Goal: Task Accomplishment & Management: Manage account settings

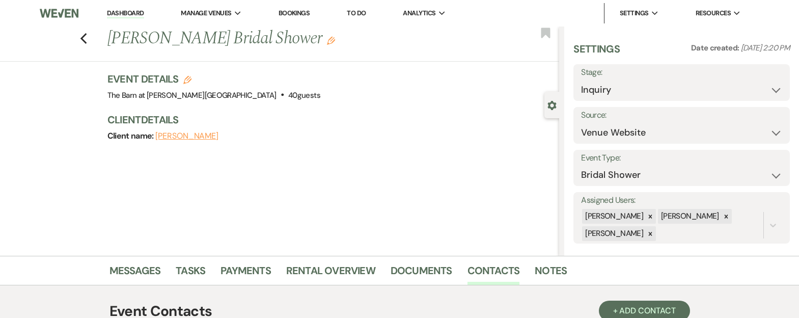
select select "5"
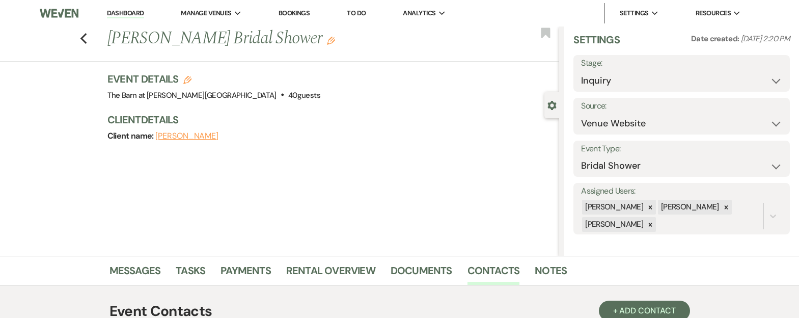
click at [129, 14] on link "Dashboard" at bounding box center [125, 14] width 37 height 10
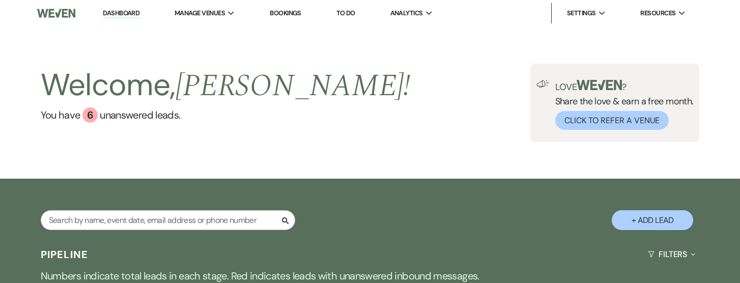
click at [122, 9] on link "Dashboard" at bounding box center [121, 14] width 37 height 10
click at [421, 13] on span "Analytics" at bounding box center [406, 13] width 33 height 10
click at [119, 16] on link "Dashboard" at bounding box center [121, 14] width 37 height 10
click at [67, 16] on img at bounding box center [56, 13] width 38 height 21
click at [139, 14] on link "Dashboard" at bounding box center [121, 14] width 37 height 10
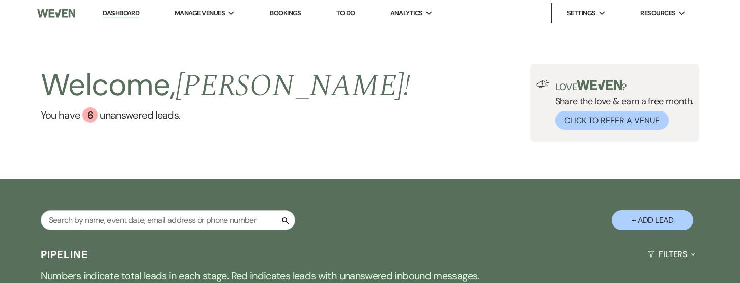
click at [134, 12] on link "Dashboard" at bounding box center [121, 14] width 37 height 10
click at [288, 14] on link "Bookings" at bounding box center [286, 13] width 32 height 9
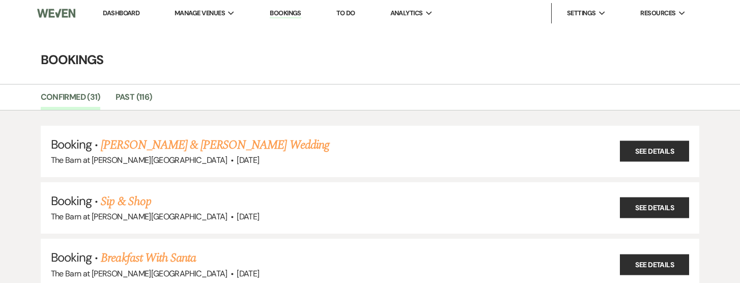
click at [278, 12] on link "Bookings" at bounding box center [286, 14] width 32 height 10
click at [108, 18] on li "Dashboard" at bounding box center [121, 13] width 47 height 20
click at [105, 13] on link "Dashboard" at bounding box center [121, 13] width 37 height 9
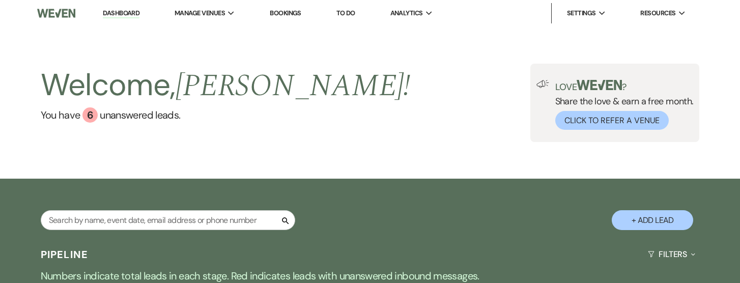
click at [347, 15] on link "To Do" at bounding box center [346, 13] width 19 height 9
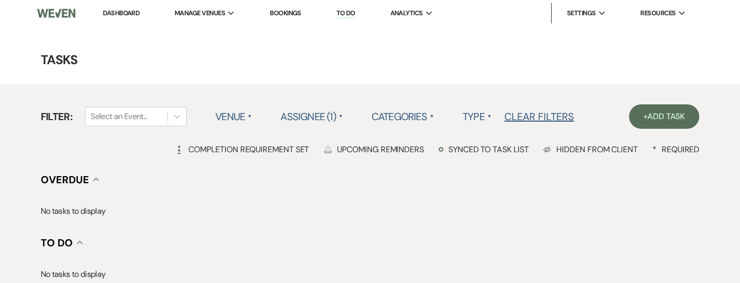
click at [117, 13] on link "Dashboard" at bounding box center [121, 13] width 37 height 9
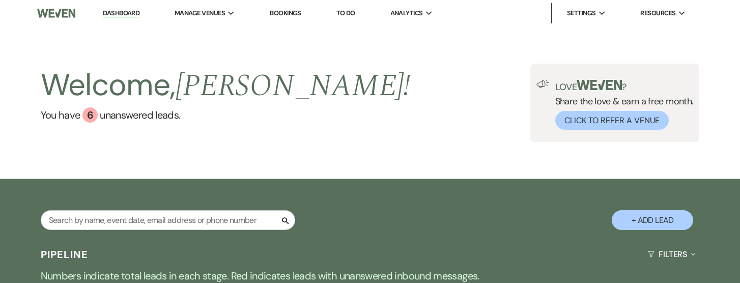
click at [280, 10] on link "Bookings" at bounding box center [286, 13] width 32 height 9
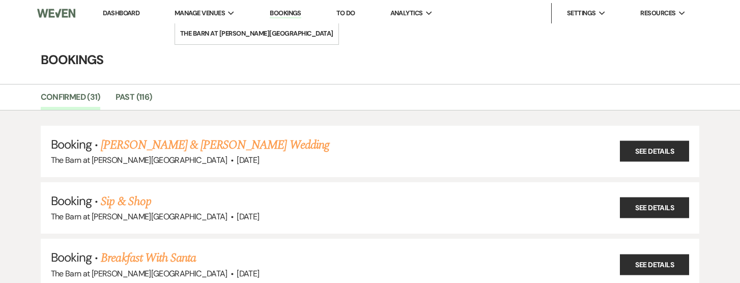
click at [221, 10] on span "Manage Venues" at bounding box center [200, 13] width 50 height 10
drag, startPoint x: 136, startPoint y: 11, endPoint x: 136, endPoint y: 23, distance: 12.7
click at [136, 11] on link "Dashboard" at bounding box center [121, 13] width 37 height 9
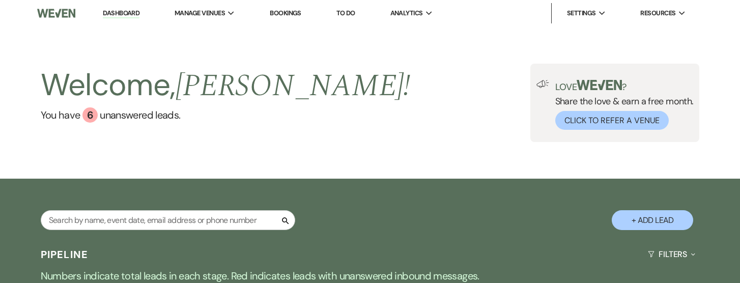
click at [53, 16] on img at bounding box center [56, 13] width 38 height 21
click at [158, 206] on div "Search + Add Lead" at bounding box center [370, 211] width 733 height 54
click at [62, 224] on input "text" at bounding box center [168, 220] width 255 height 20
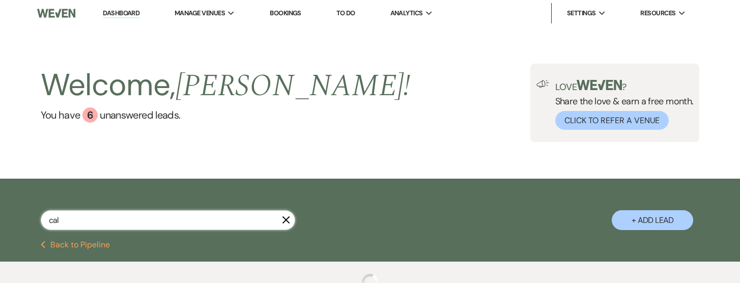
type input "cale"
select select "8"
select select "5"
select select "2"
select select "8"
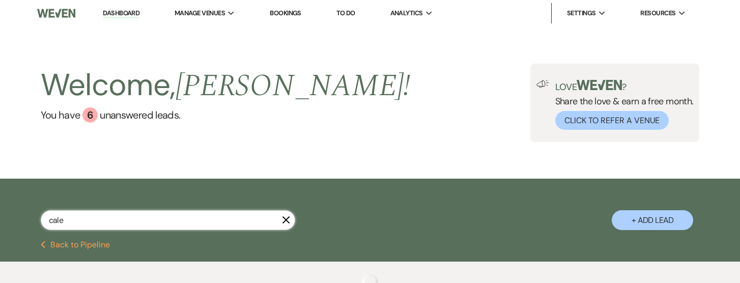
select select "8"
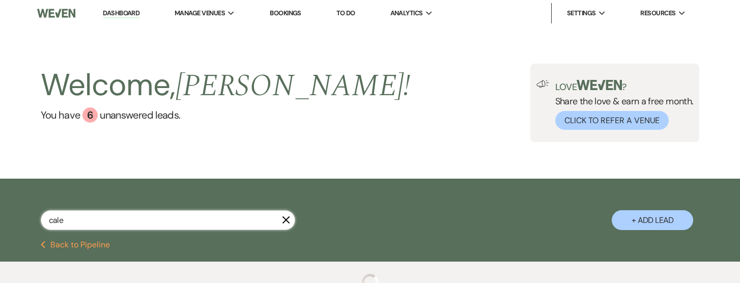
select select "8"
select select "5"
select select "8"
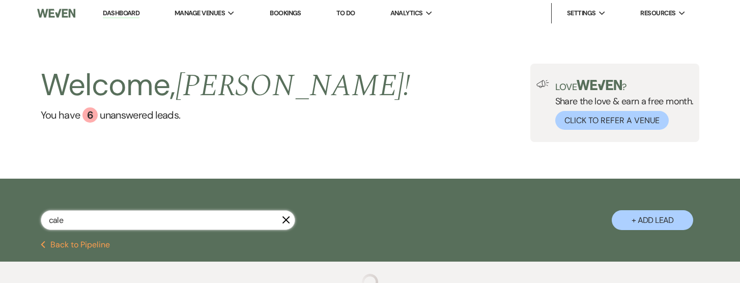
select select "8"
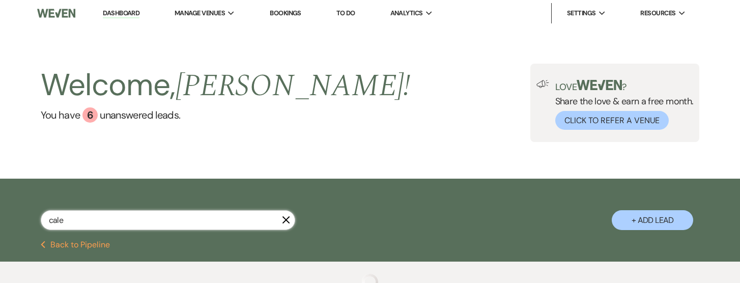
select select "8"
select select "5"
select select "8"
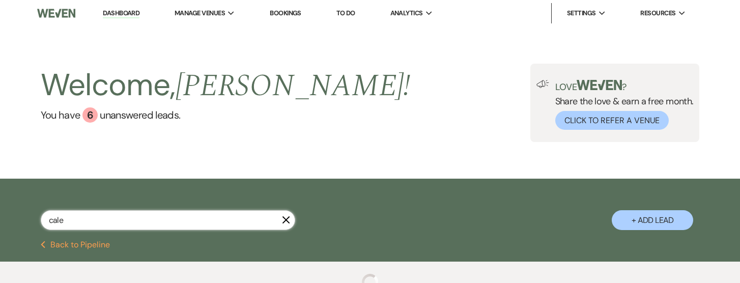
select select "5"
select select "8"
select select "1"
select select "8"
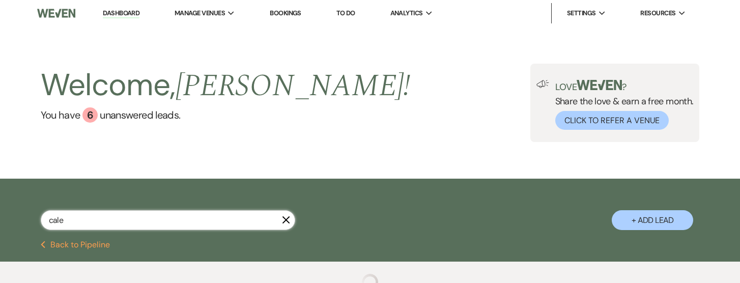
select select "8"
select select "1"
select select "8"
select select "1"
select select "8"
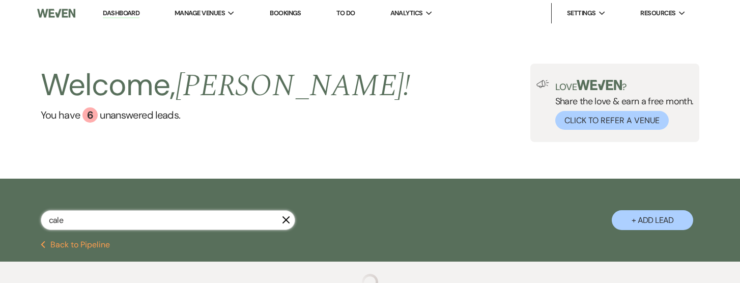
select select "8"
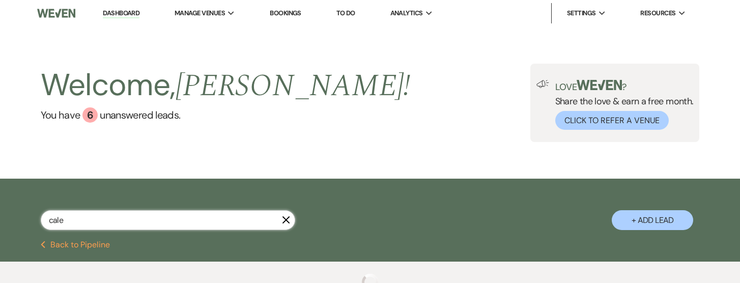
select select "8"
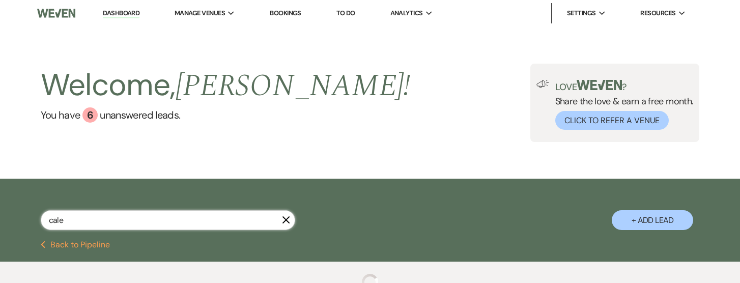
select select "5"
select select "8"
select select "11"
select select "8"
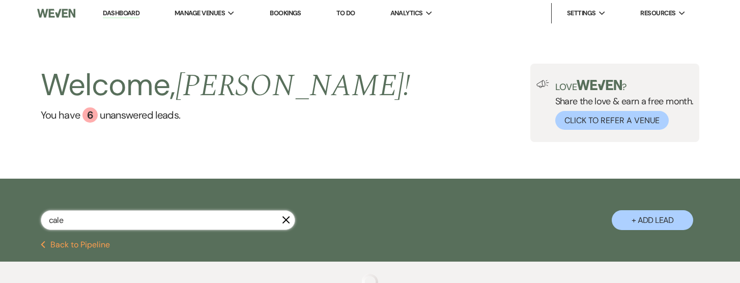
select select "5"
select select "8"
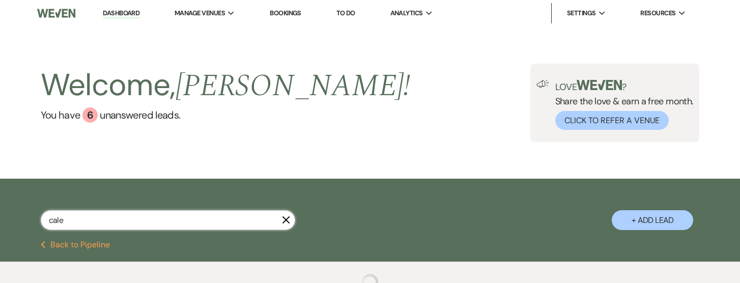
select select "8"
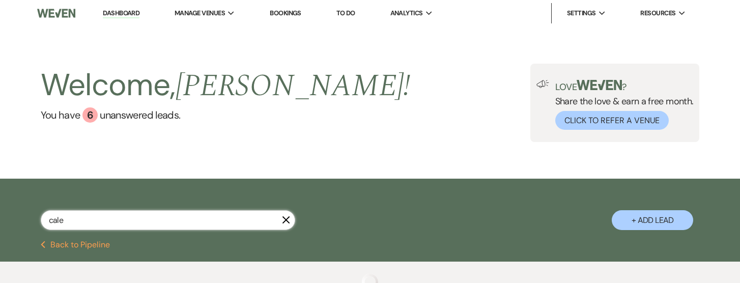
select select "8"
select select "5"
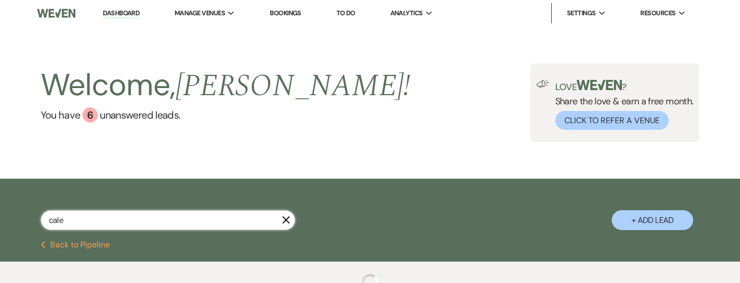
select select "8"
select select "5"
select select "8"
select select "7"
select select "8"
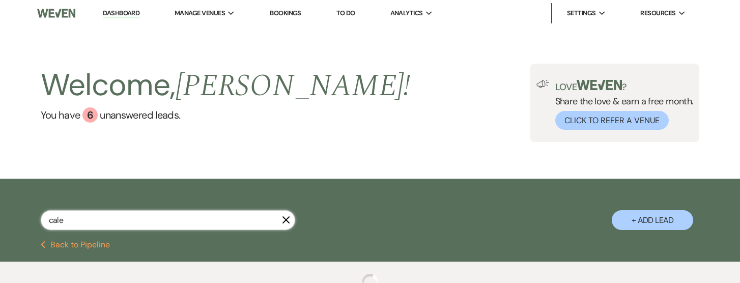
select select "5"
select select "8"
select select "5"
select select "8"
select select "6"
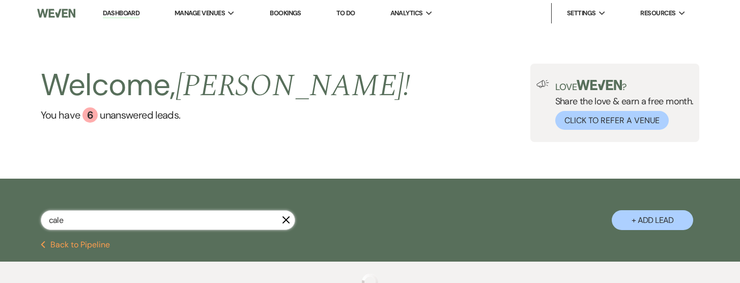
select select "8"
select select "5"
select select "8"
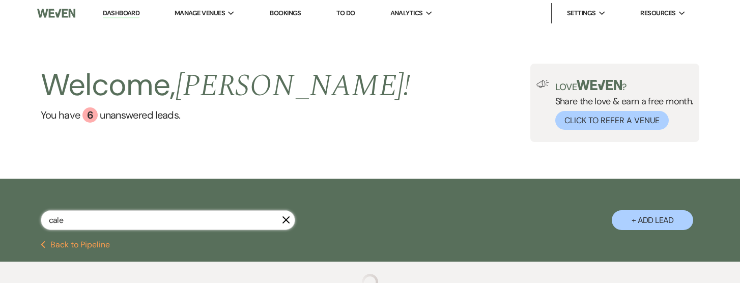
select select "8"
select select "4"
select select "8"
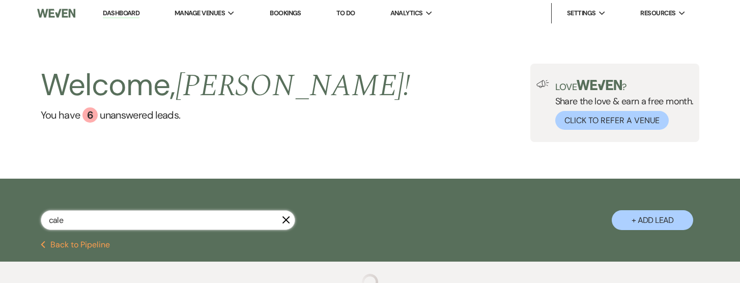
select select "8"
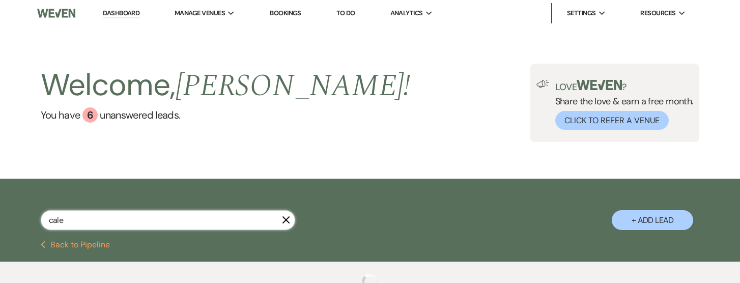
select select "8"
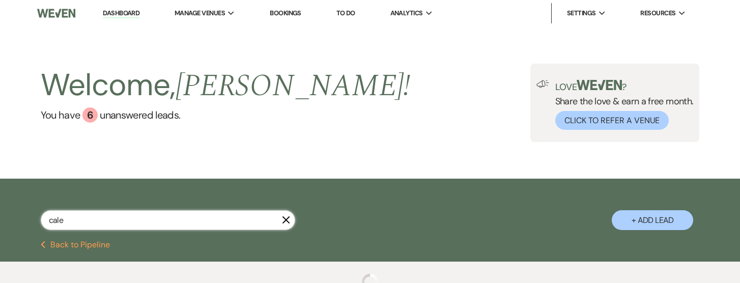
select select "8"
select select "6"
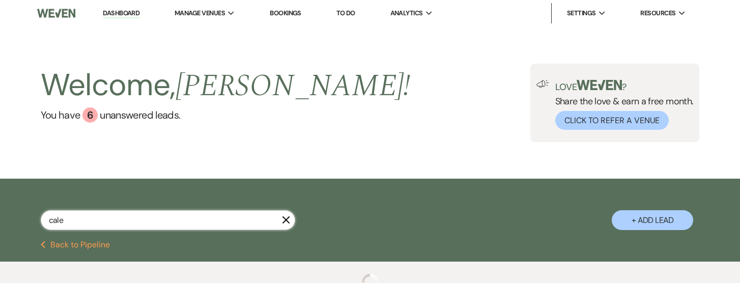
select select "8"
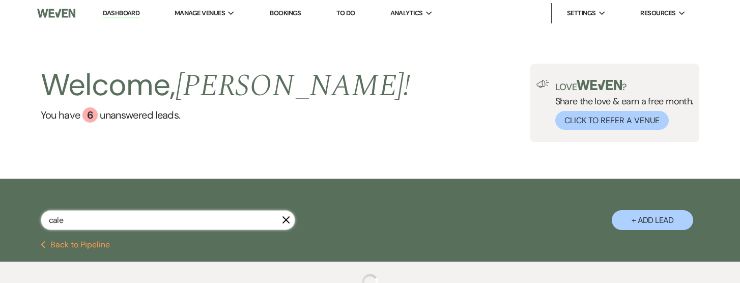
select select "8"
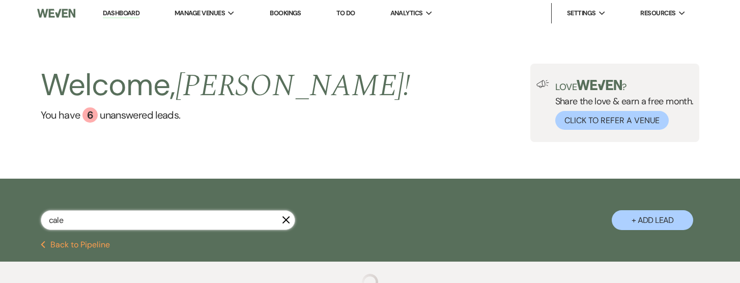
select select "4"
select select "8"
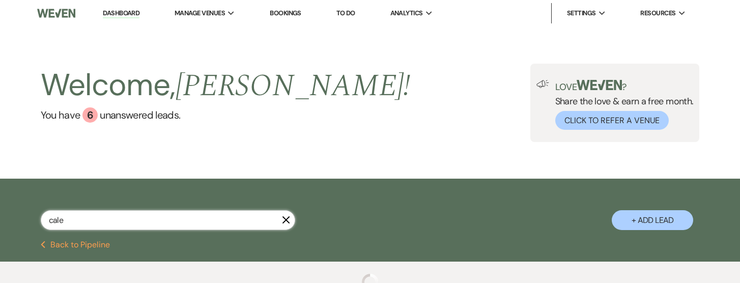
select select "8"
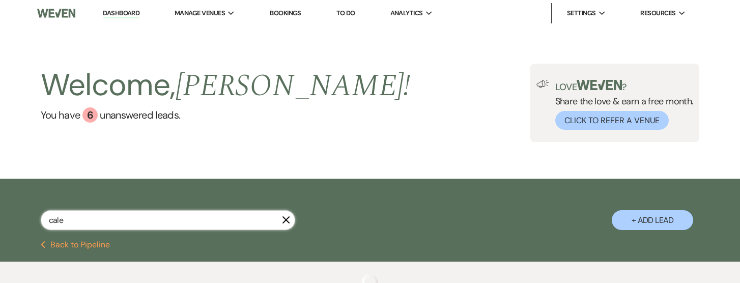
select select "8"
select select "4"
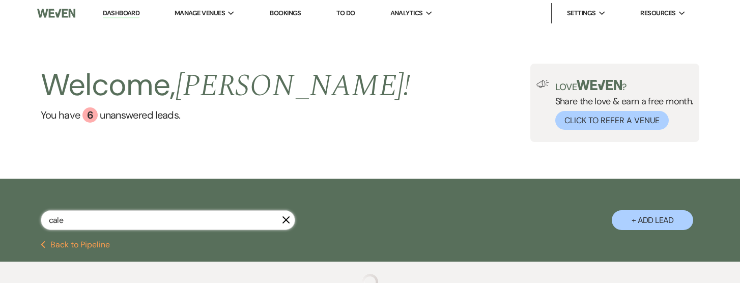
select select "8"
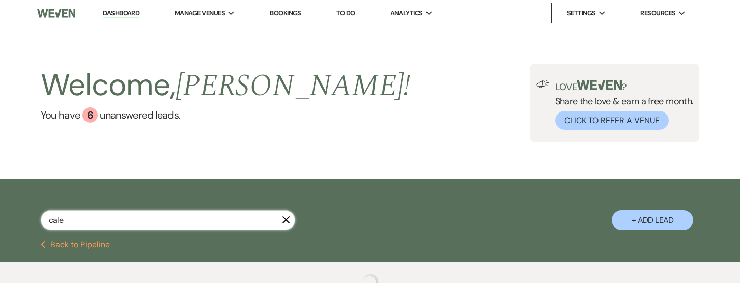
select select "6"
select select "8"
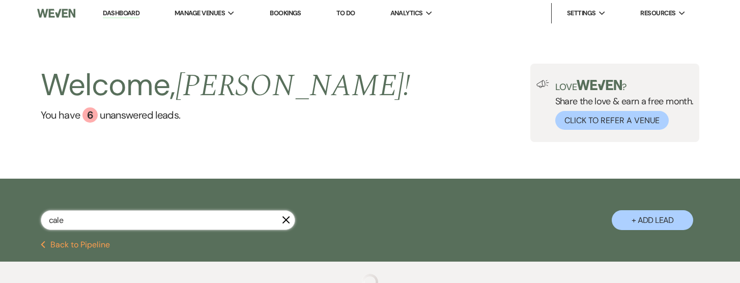
select select "5"
select select "8"
select select "5"
select select "8"
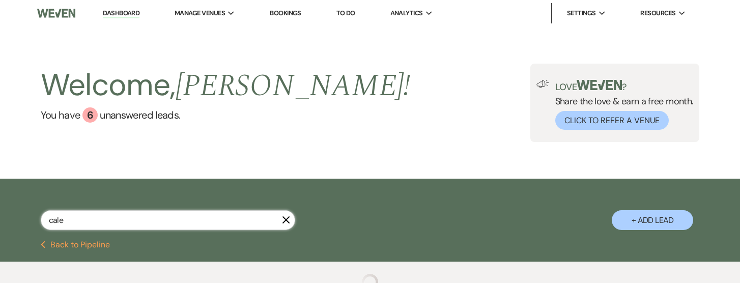
select select "5"
select select "8"
select select "5"
select select "8"
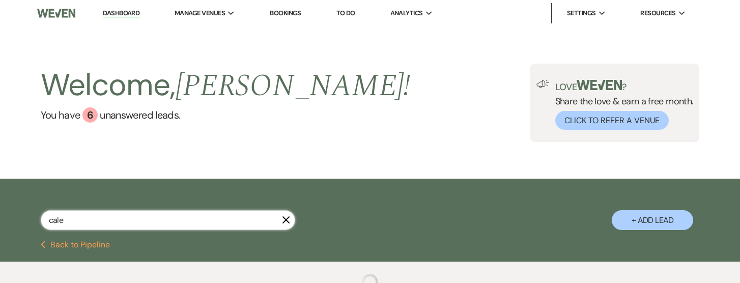
select select "8"
select select "5"
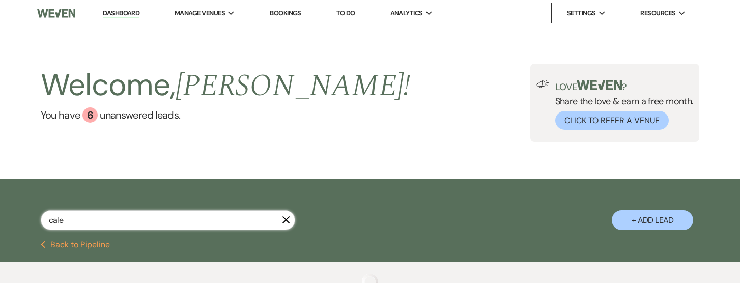
select select "8"
select select "5"
select select "8"
select select "5"
select select "8"
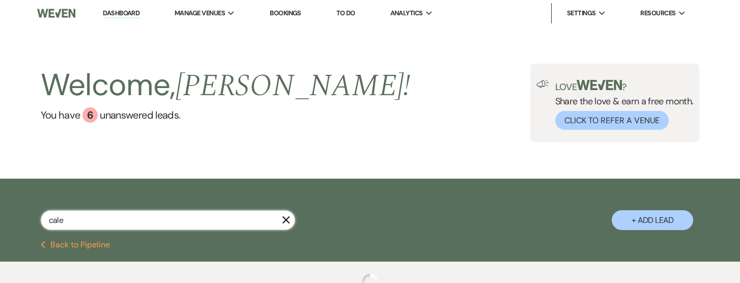
select select "8"
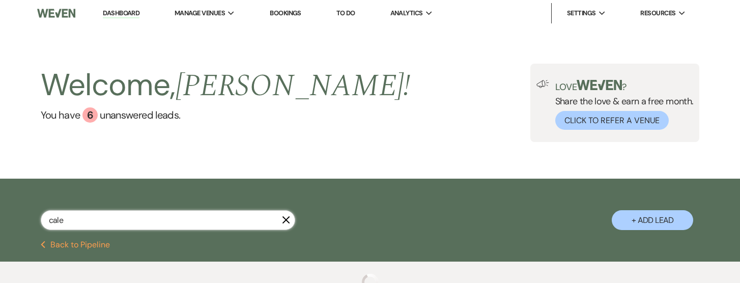
select select "8"
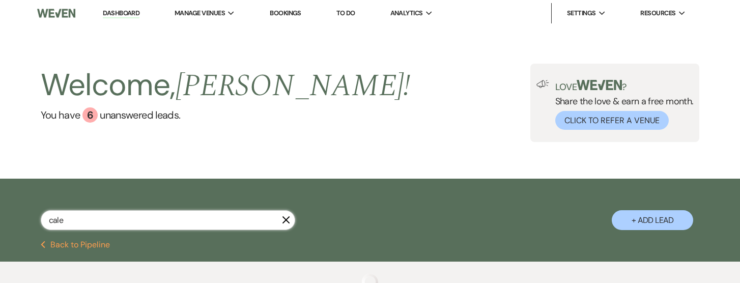
select select "8"
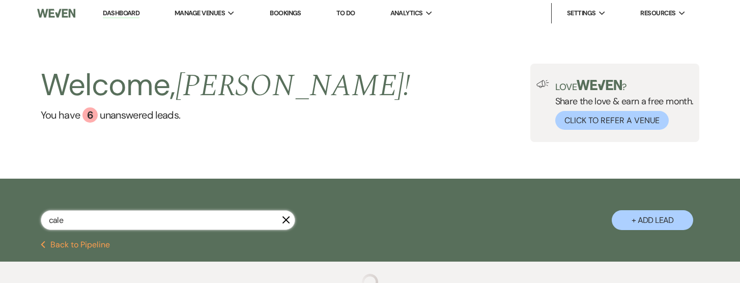
select select "8"
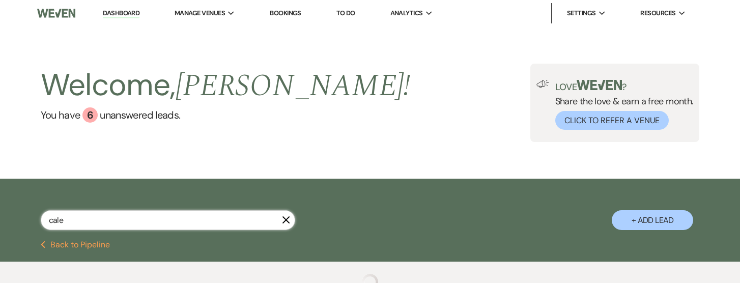
select select "8"
type input "calendar"
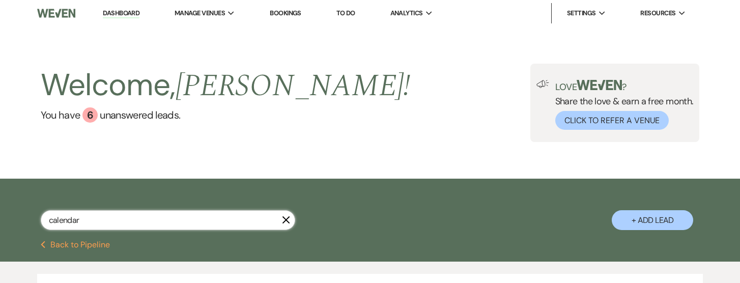
click at [183, 218] on input "calendar" at bounding box center [168, 220] width 255 height 20
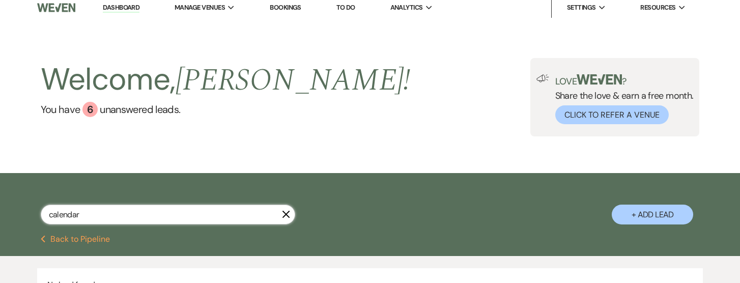
scroll to position [7, 0]
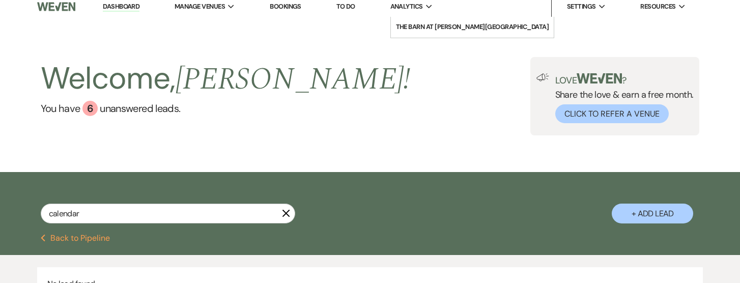
click at [422, 5] on span "Analytics" at bounding box center [406, 7] width 33 height 10
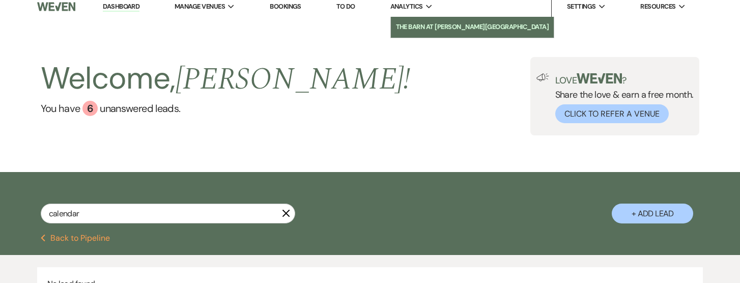
click at [421, 20] on link "The Barn at [PERSON_NAME][GEOGRAPHIC_DATA]" at bounding box center [472, 27] width 163 height 20
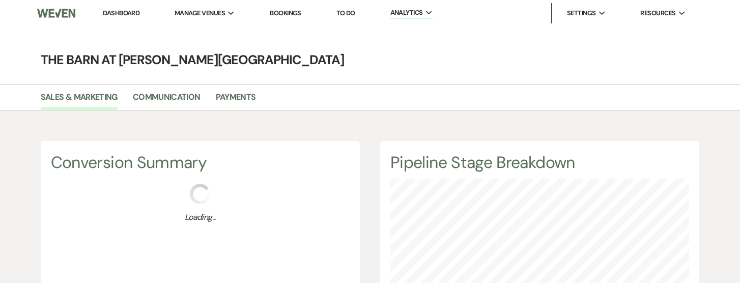
scroll to position [283, 740]
click at [301, 15] on link "Bookings" at bounding box center [286, 13] width 32 height 9
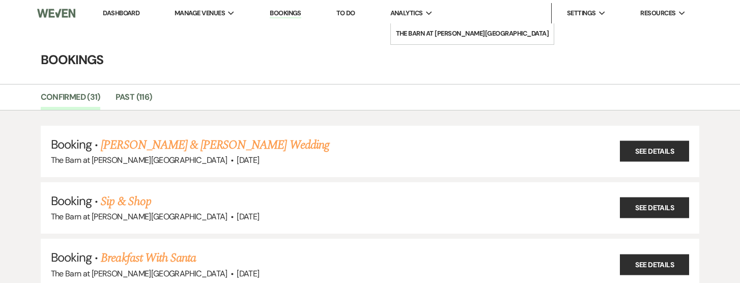
click at [413, 5] on li "Analytics Expand The Barn at [PERSON_NAME][GEOGRAPHIC_DATA]" at bounding box center [411, 13] width 53 height 20
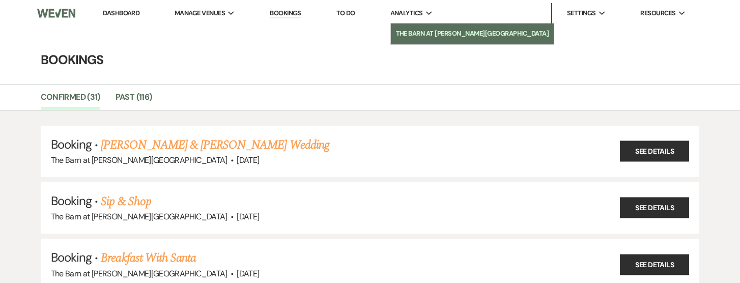
click at [411, 31] on li "The Barn at [PERSON_NAME][GEOGRAPHIC_DATA]" at bounding box center [472, 34] width 153 height 10
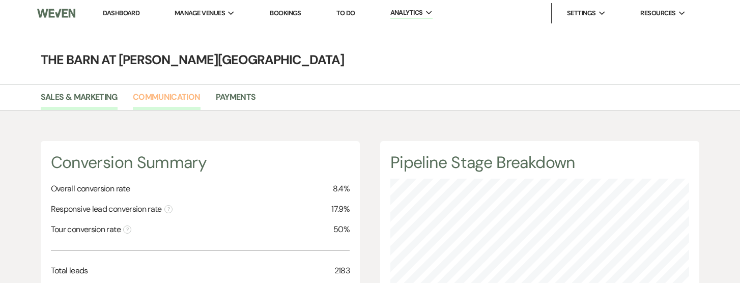
click at [174, 100] on link "Communication" at bounding box center [167, 100] width 68 height 19
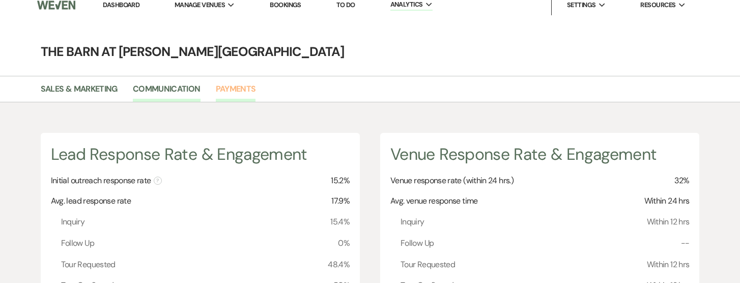
click at [238, 92] on link "Payments" at bounding box center [236, 91] width 40 height 19
select select "2025"
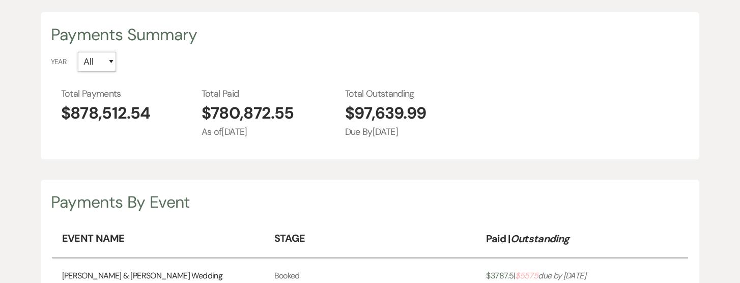
click at [116, 58] on select "All 2026 2025 2024 2023 2022 2021" at bounding box center [97, 62] width 38 height 20
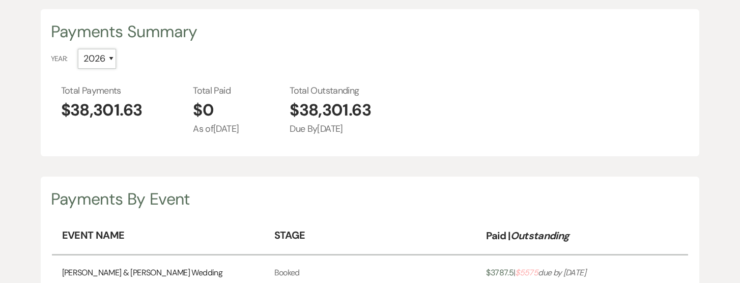
click at [110, 59] on select "All 2026 2025 2024 2023 2022 2021" at bounding box center [97, 59] width 38 height 20
select select "2025"
click at [78, 49] on select "All 2026 2025 2024 2023 2022 2021" at bounding box center [97, 59] width 38 height 20
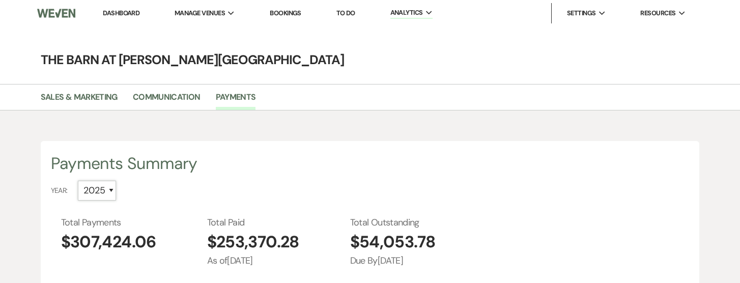
click at [110, 187] on select "All 2026 2025 2024 2023 2022 2021" at bounding box center [97, 191] width 38 height 20
select select "2024"
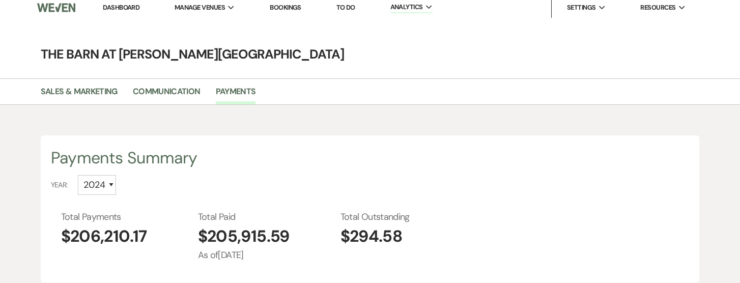
scroll to position [2, 0]
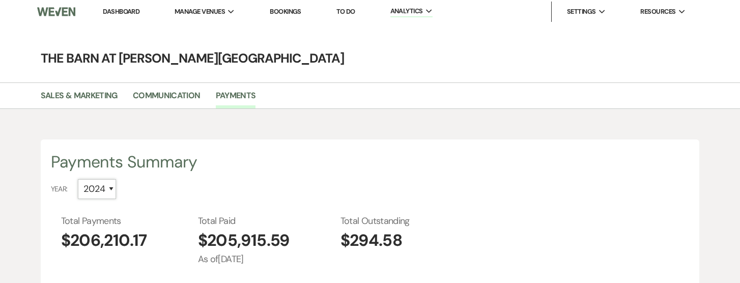
click at [109, 187] on select "All 2026 2025 2024 2023 2022 2021" at bounding box center [97, 189] width 38 height 20
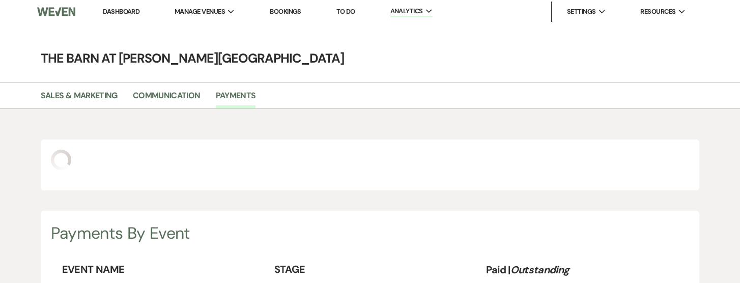
select select "2023"
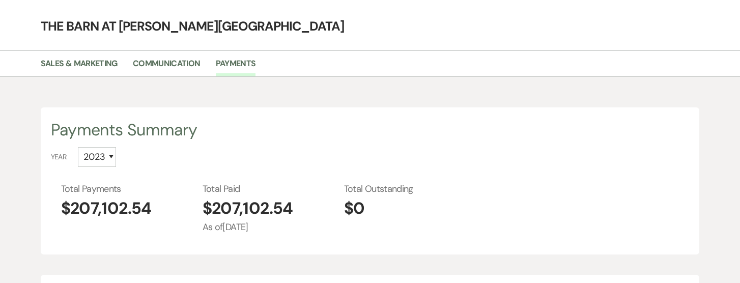
scroll to position [34, 0]
click at [110, 148] on select "All 2026 2025 2024 2023 2022 2021" at bounding box center [97, 157] width 38 height 20
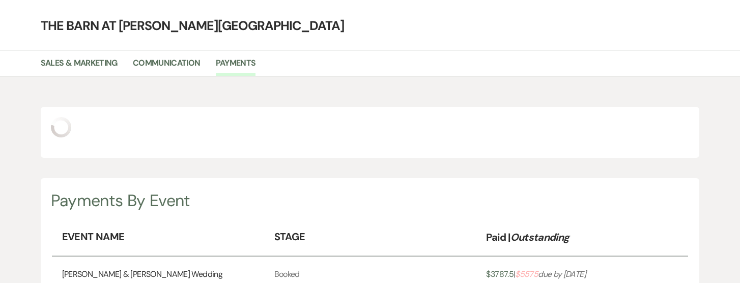
select select "2022"
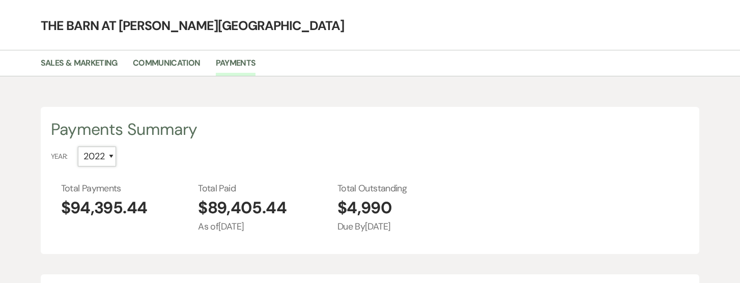
click at [110, 153] on select "All 2026 2025 2024 2023 2022 2021" at bounding box center [97, 157] width 38 height 20
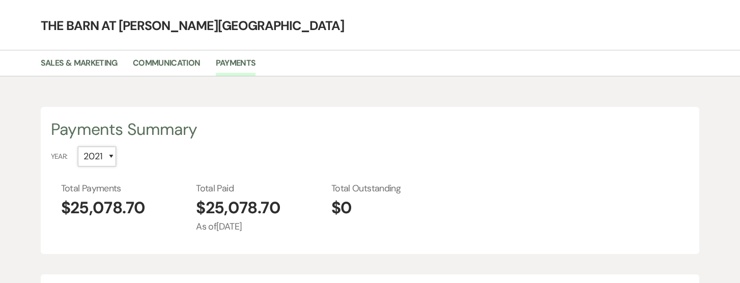
click at [111, 155] on select "All 2026 2025 2024 2023 2022 2021" at bounding box center [97, 157] width 38 height 20
click at [78, 147] on select "All 2026 2025 2024 2023 2022 2021" at bounding box center [97, 157] width 38 height 20
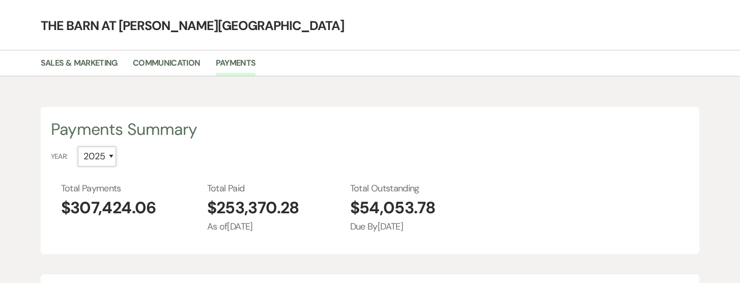
click at [110, 150] on select "All 2026 2025 2024 2023 2022 2021" at bounding box center [97, 157] width 38 height 20
select select "2026"
click at [78, 147] on select "All 2026 2025 2024 2023 2022 2021" at bounding box center [97, 157] width 38 height 20
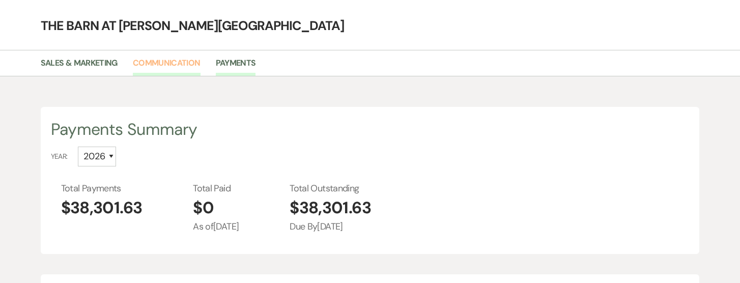
click at [157, 62] on link "Communication" at bounding box center [167, 66] width 68 height 19
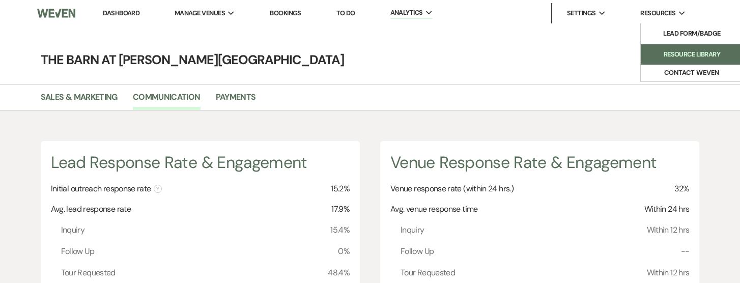
click at [677, 48] on link "Resource Library" at bounding box center [692, 54] width 102 height 20
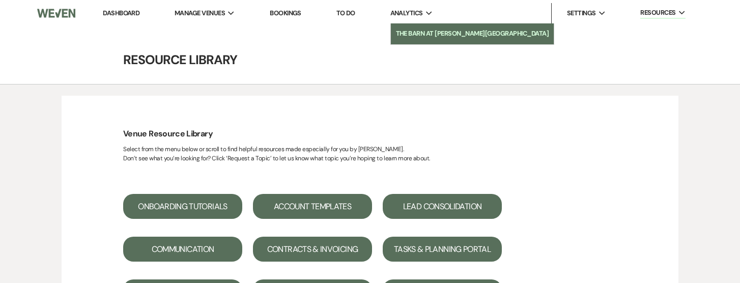
click at [413, 34] on li "The Barn at [PERSON_NAME][GEOGRAPHIC_DATA]" at bounding box center [472, 34] width 153 height 10
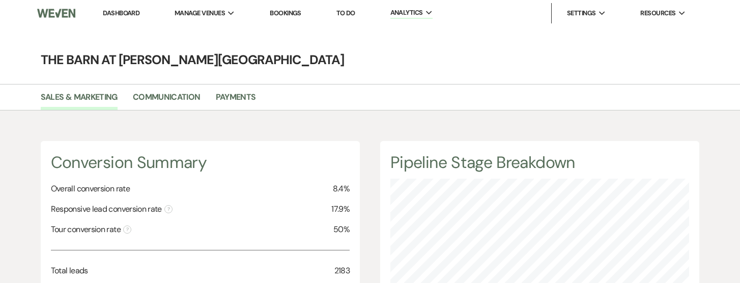
click at [119, 12] on link "Dashboard" at bounding box center [121, 13] width 37 height 9
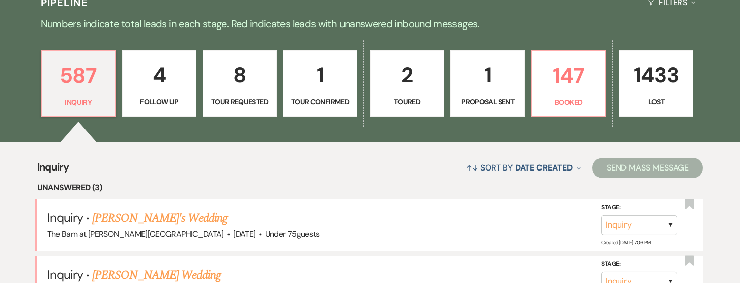
scroll to position [249, 0]
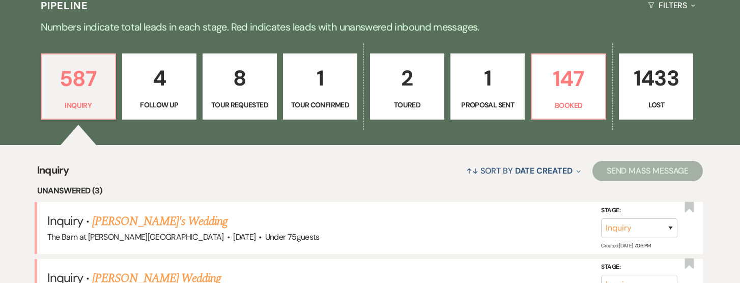
click at [127, 99] on link "4 Follow Up" at bounding box center [159, 86] width 74 height 66
select select "9"
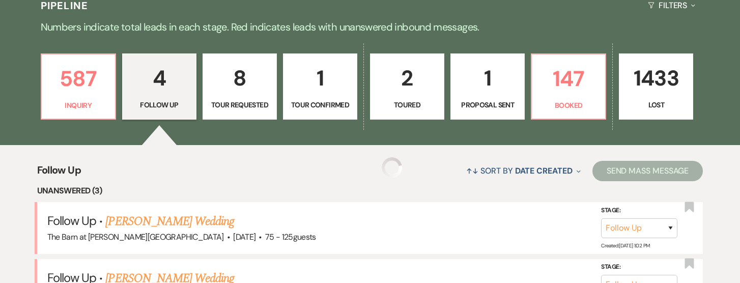
select select "9"
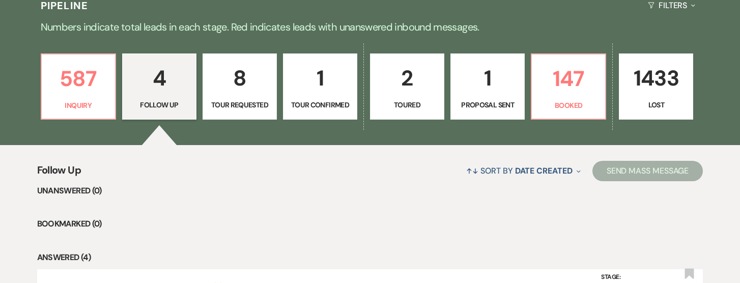
click at [229, 81] on p "8" at bounding box center [239, 78] width 61 height 34
select select "2"
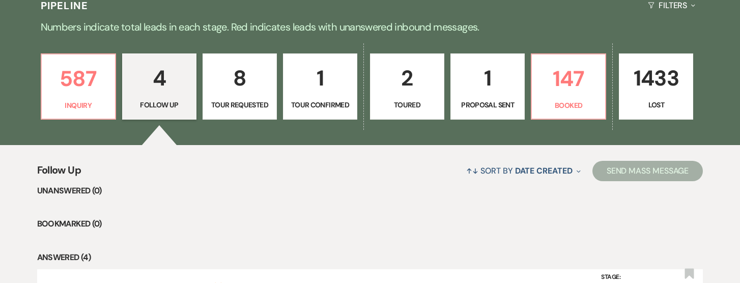
select select "2"
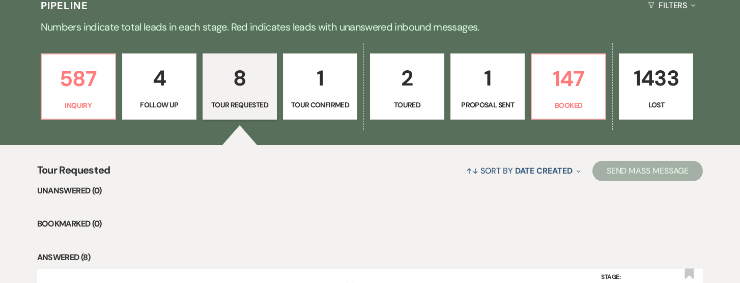
click at [337, 78] on p "1" at bounding box center [320, 78] width 61 height 34
select select "4"
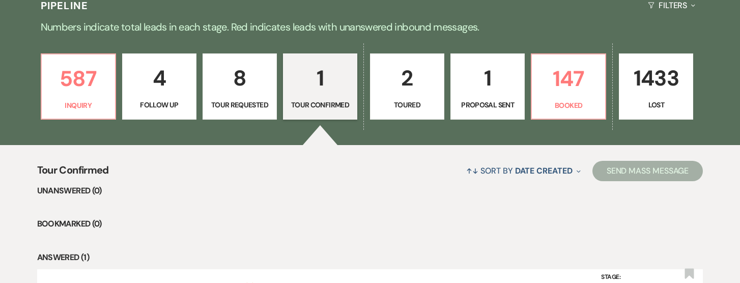
click at [417, 96] on link "2 Toured" at bounding box center [407, 86] width 74 height 66
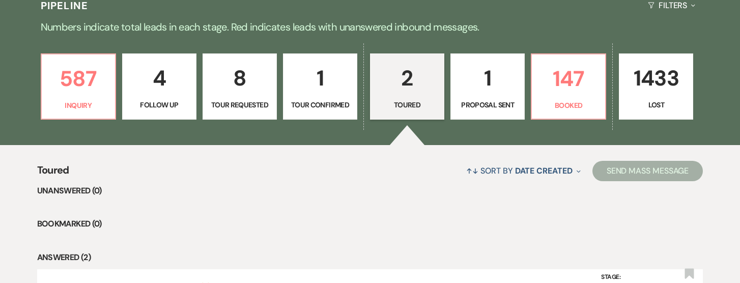
click at [495, 100] on p "Proposal Sent" at bounding box center [487, 104] width 61 height 11
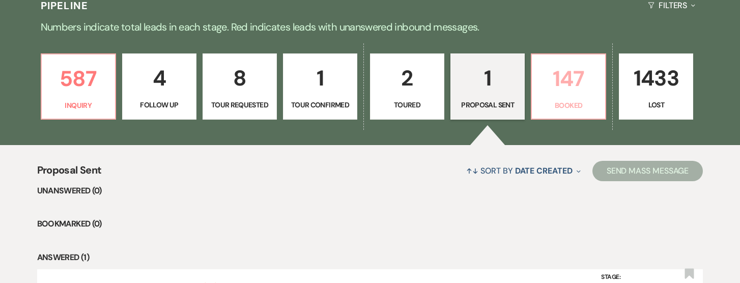
click at [552, 86] on p "147" at bounding box center [568, 79] width 61 height 34
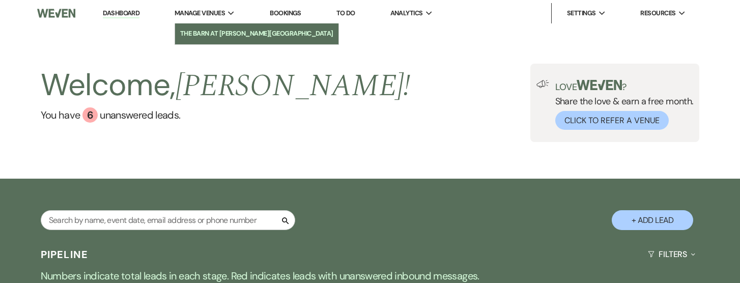
click at [218, 31] on li "The Barn at [PERSON_NAME][GEOGRAPHIC_DATA]" at bounding box center [256, 34] width 153 height 10
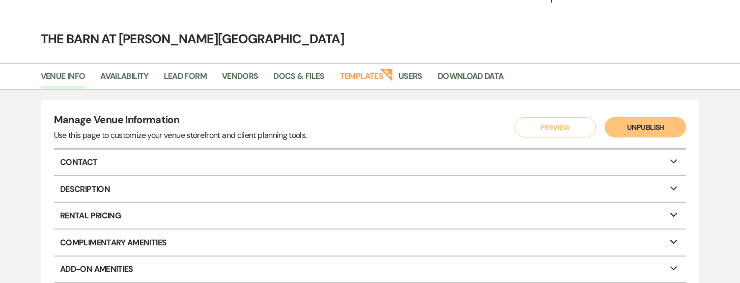
scroll to position [22, 0]
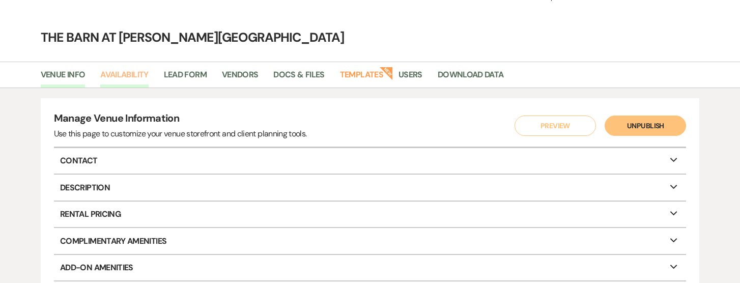
click at [126, 73] on link "Availability" at bounding box center [124, 77] width 48 height 19
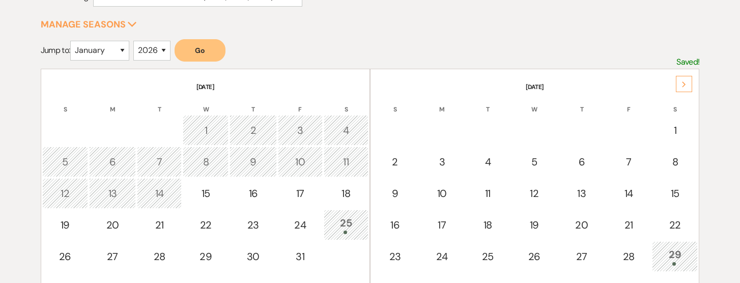
scroll to position [171, 0]
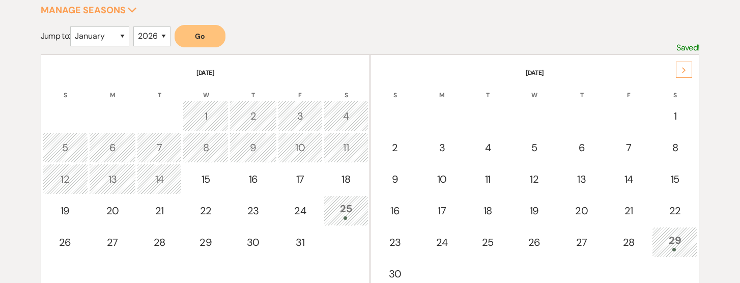
click at [689, 64] on div "Next" at bounding box center [684, 70] width 16 height 16
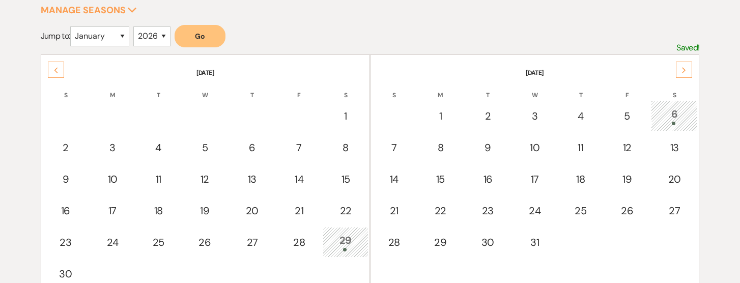
click at [689, 65] on div "Next" at bounding box center [684, 70] width 16 height 16
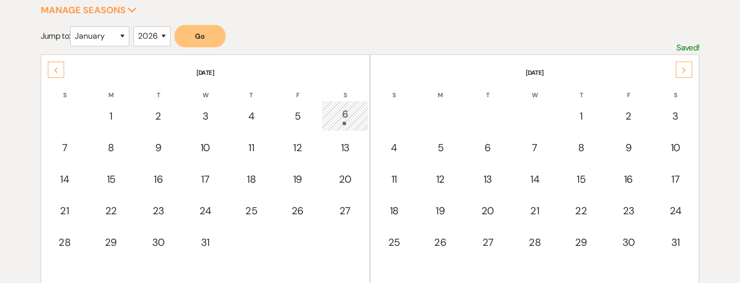
click at [689, 65] on div "Next" at bounding box center [684, 70] width 16 height 16
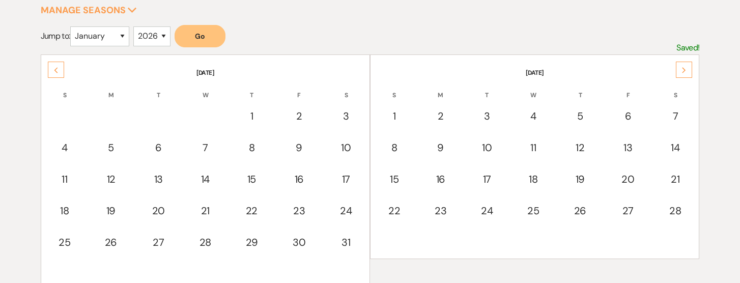
click at [689, 65] on div "Next" at bounding box center [684, 70] width 16 height 16
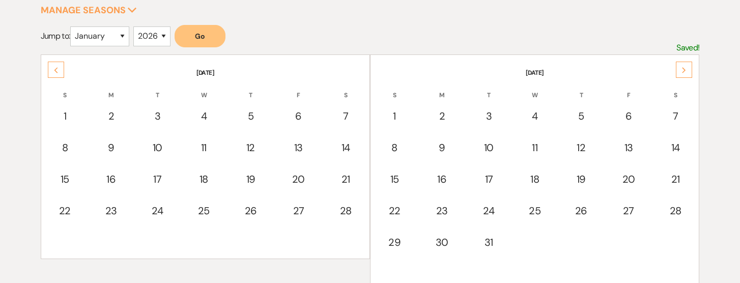
click at [689, 69] on div "Next" at bounding box center [684, 70] width 16 height 16
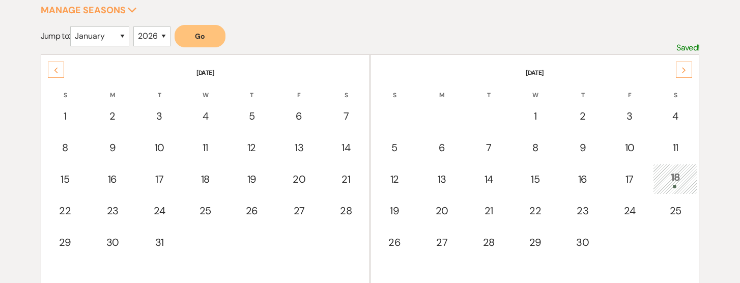
click at [689, 69] on div "Next" at bounding box center [684, 70] width 16 height 16
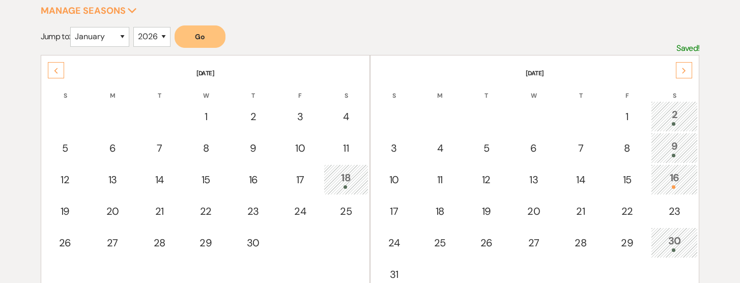
scroll to position [172, 0]
click at [688, 65] on div "Next" at bounding box center [684, 69] width 16 height 16
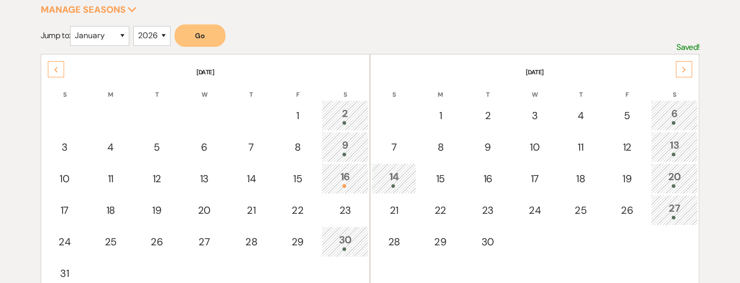
click at [688, 66] on div "Next" at bounding box center [684, 69] width 16 height 16
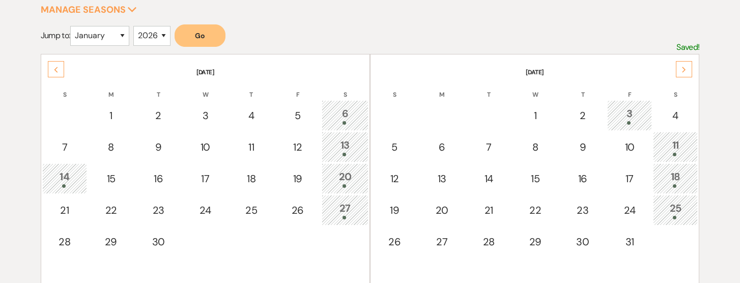
click at [687, 66] on div "Next" at bounding box center [684, 69] width 16 height 16
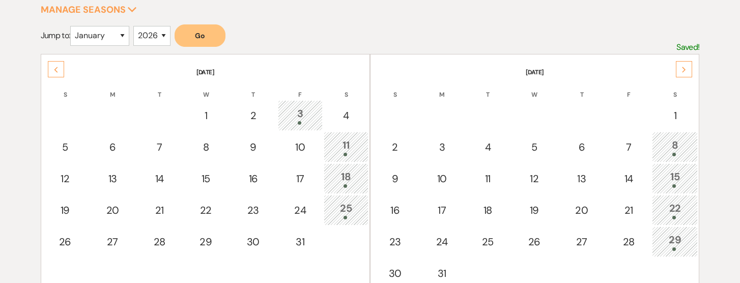
click at [686, 67] on icon "Next" at bounding box center [684, 70] width 5 height 6
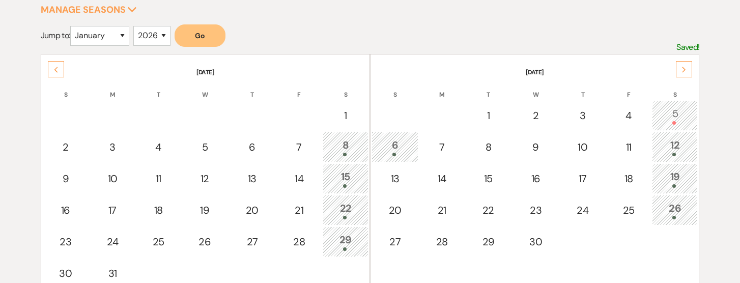
click at [685, 67] on icon "Next" at bounding box center [684, 70] width 5 height 6
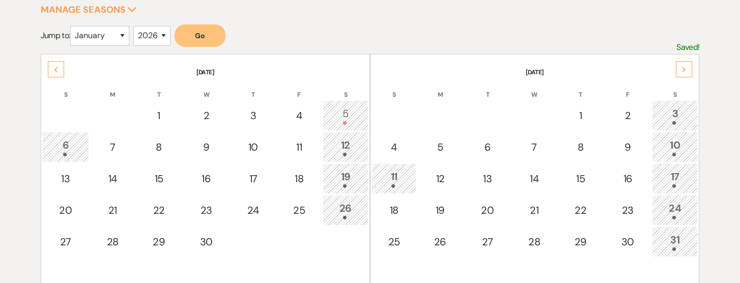
click at [685, 67] on icon "Next" at bounding box center [684, 70] width 5 height 6
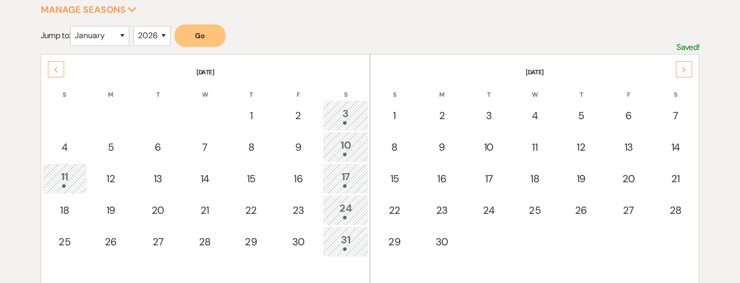
click at [684, 71] on use at bounding box center [685, 70] width 4 height 6
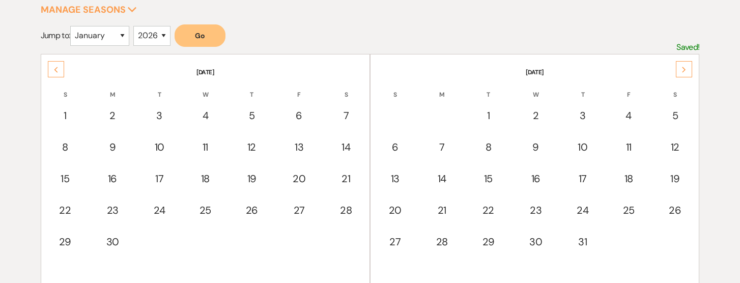
click at [54, 67] on icon "Previous" at bounding box center [55, 70] width 5 height 6
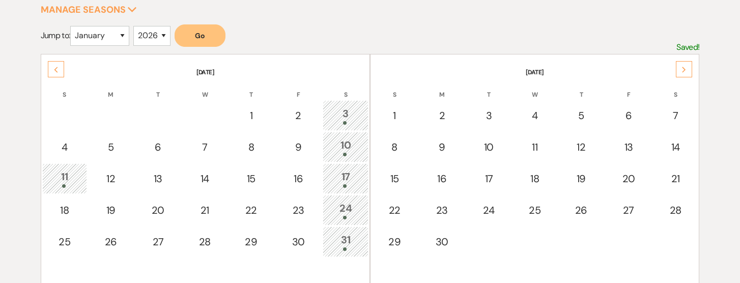
click at [688, 69] on div "Next" at bounding box center [684, 69] width 16 height 16
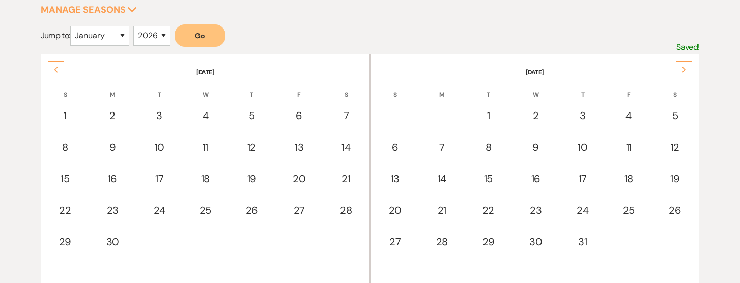
click at [687, 68] on div "Next" at bounding box center [684, 69] width 16 height 16
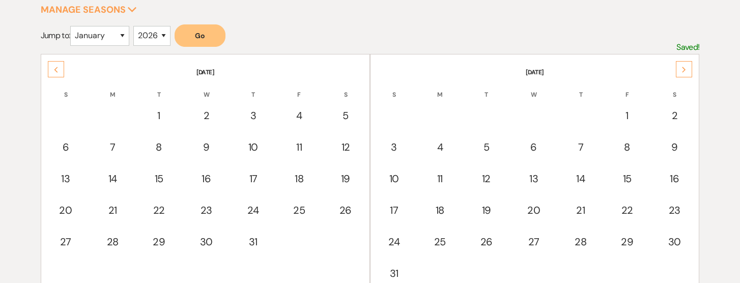
click at [50, 68] on div "Previous" at bounding box center [56, 69] width 16 height 16
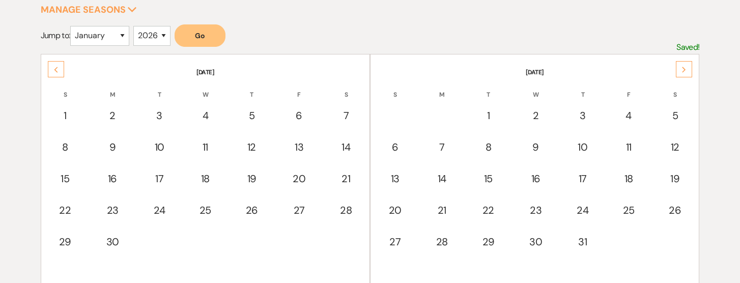
click at [50, 68] on div "Previous" at bounding box center [56, 69] width 16 height 16
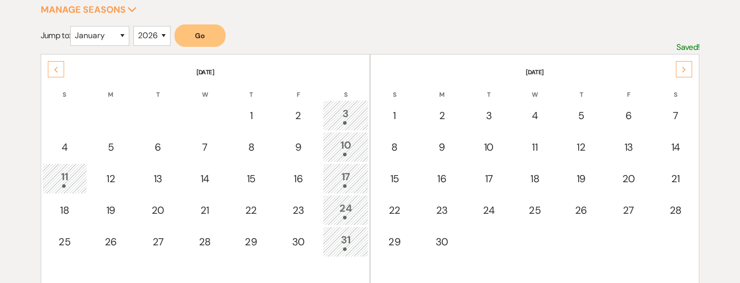
click at [356, 117] on div "3" at bounding box center [345, 115] width 35 height 19
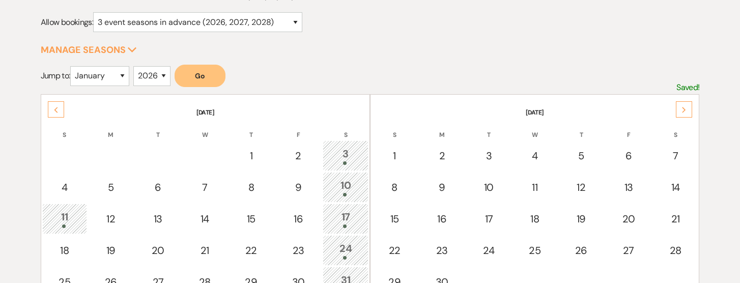
scroll to position [133, 0]
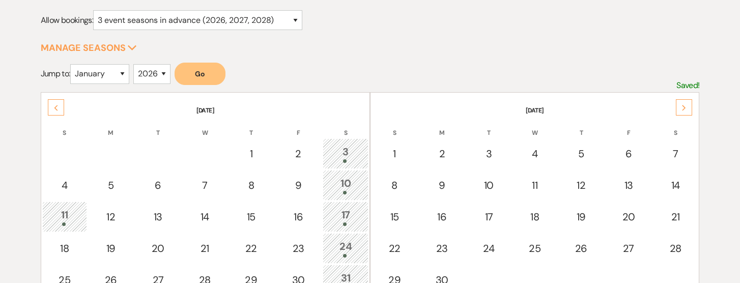
click at [681, 100] on div "Next" at bounding box center [684, 107] width 16 height 16
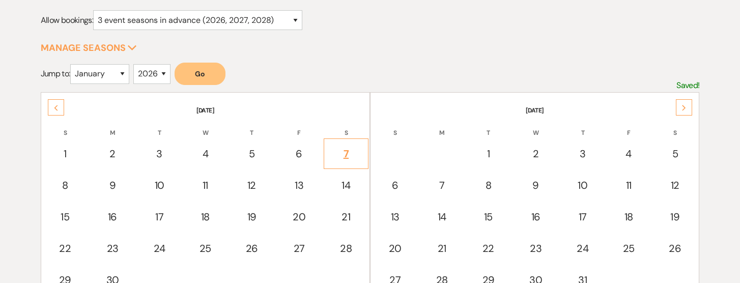
click at [348, 145] on td "7" at bounding box center [346, 153] width 45 height 31
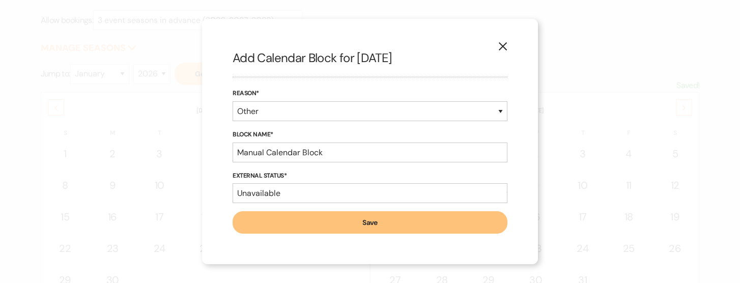
click at [503, 50] on icon "X" at bounding box center [502, 46] width 9 height 9
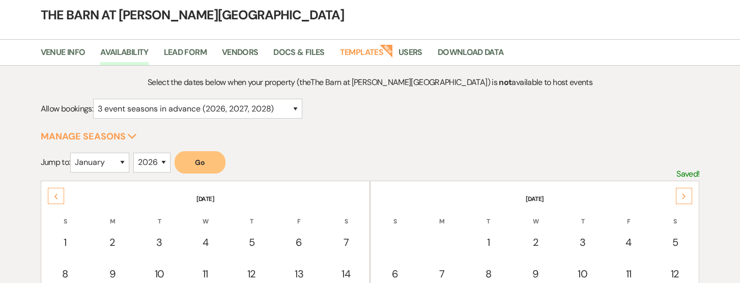
scroll to position [42, 0]
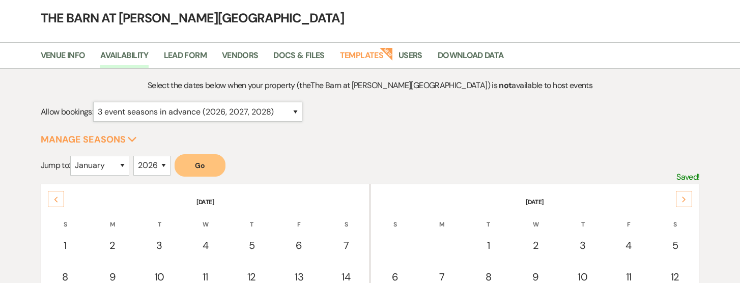
click at [302, 117] on select "for just this event season (2026) for this event season and the next (2026 and …" at bounding box center [197, 112] width 209 height 20
click at [95, 102] on select "for just this event season (2026) for this event season and the next (2026 and …" at bounding box center [197, 112] width 209 height 20
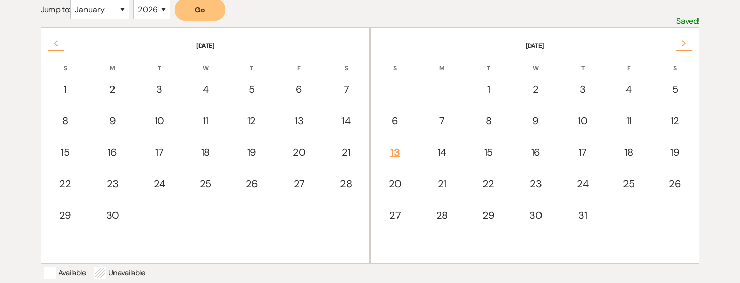
scroll to position [206, 0]
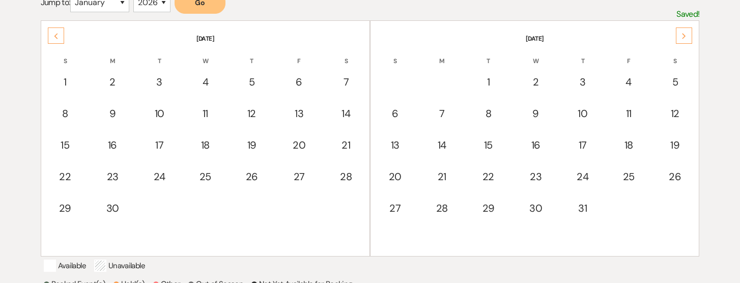
click at [683, 36] on icon "Next" at bounding box center [684, 36] width 5 height 6
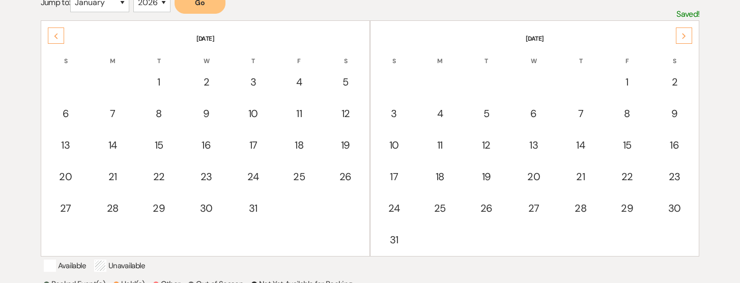
click at [683, 36] on icon "Next" at bounding box center [684, 36] width 5 height 6
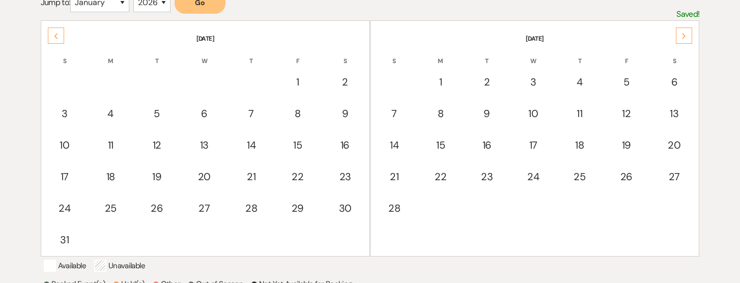
click at [683, 36] on icon "Next" at bounding box center [684, 36] width 5 height 6
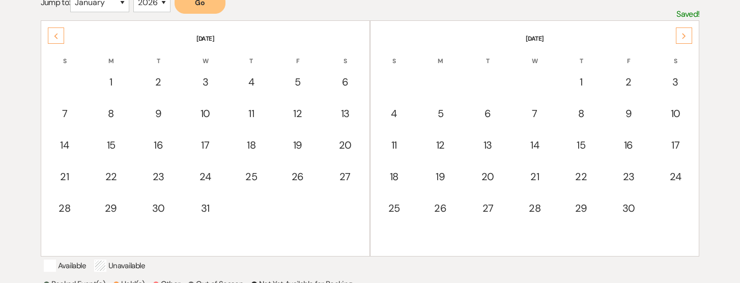
click at [50, 38] on div "Previous" at bounding box center [56, 35] width 16 height 16
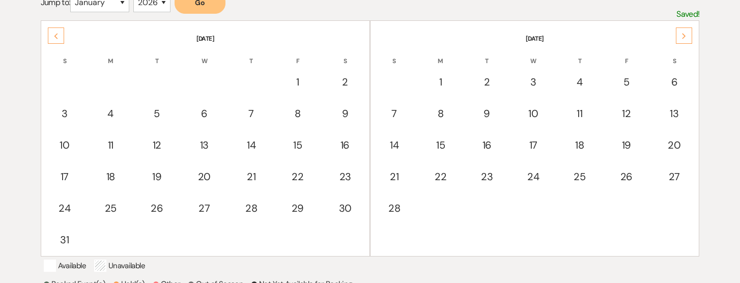
click at [50, 38] on div "Previous" at bounding box center [56, 35] width 16 height 16
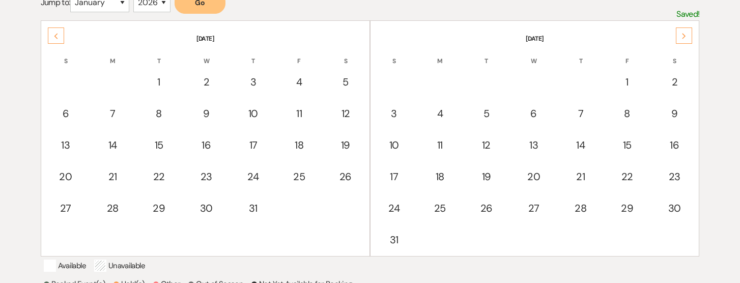
click at [50, 37] on div "Previous" at bounding box center [56, 35] width 16 height 16
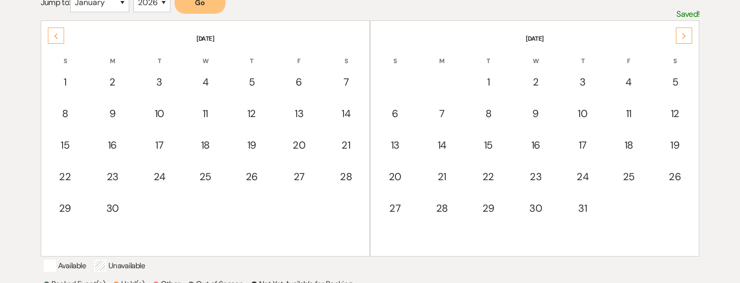
click at [49, 37] on div "Previous" at bounding box center [56, 35] width 16 height 16
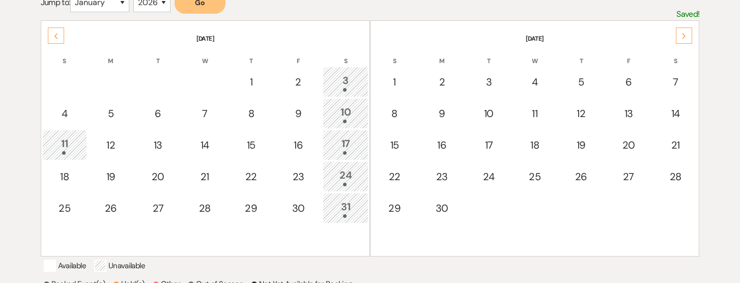
click at [40, 35] on div "Select the dates below when your property (the The Barn at [PERSON_NAME][GEOGRA…" at bounding box center [370, 164] width 733 height 501
click at [49, 34] on div "Previous" at bounding box center [56, 35] width 16 height 16
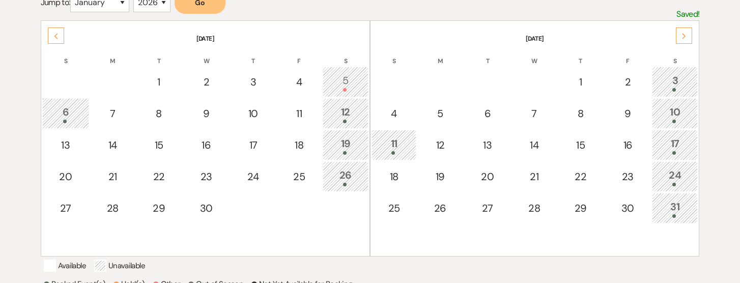
drag, startPoint x: 48, startPoint y: 34, endPoint x: 84, endPoint y: 50, distance: 39.6
click at [80, 20] on div "Previous [DATE] S M T W T F S 1 2 3 4 5 6 7 8 9 10 11 12 13 14 15 16 17 18 19 2…" at bounding box center [370, 20] width 659 height 0
click at [344, 73] on div "5" at bounding box center [345, 82] width 35 height 19
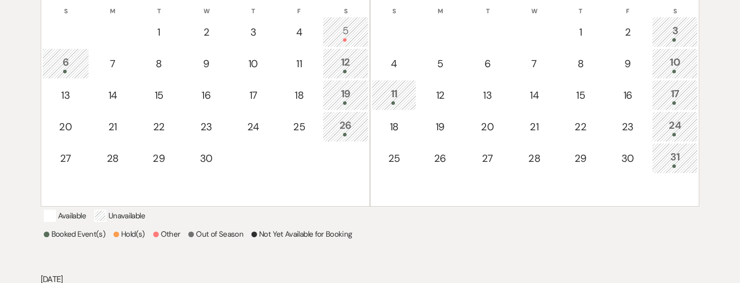
scroll to position [250, 0]
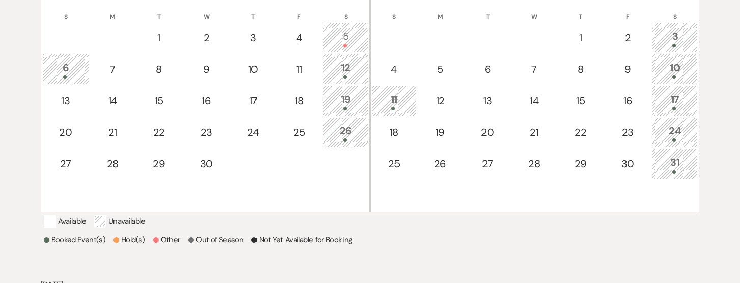
click at [337, 75] on div at bounding box center [345, 77] width 35 height 4
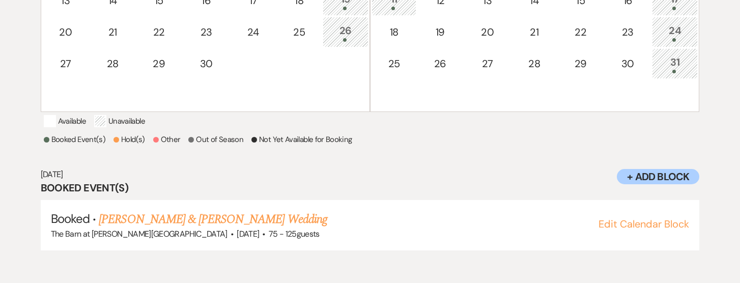
scroll to position [185, 0]
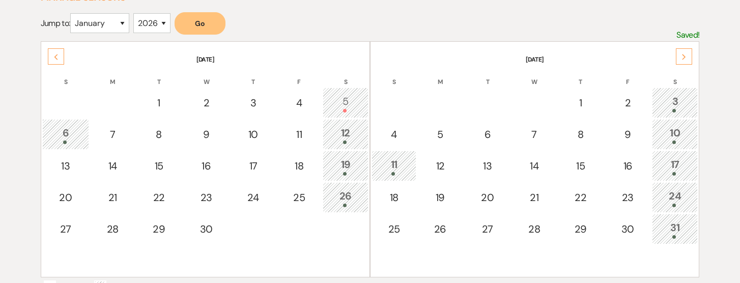
click at [352, 98] on div "5" at bounding box center [345, 103] width 35 height 19
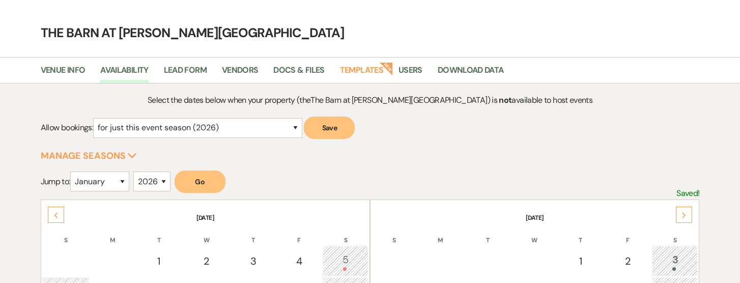
scroll to position [28, 0]
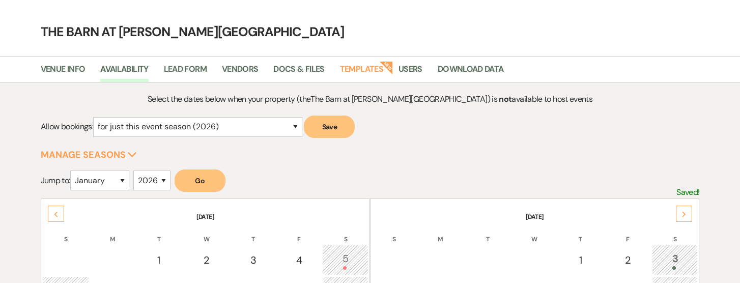
click at [60, 213] on div "Previous" at bounding box center [56, 214] width 16 height 16
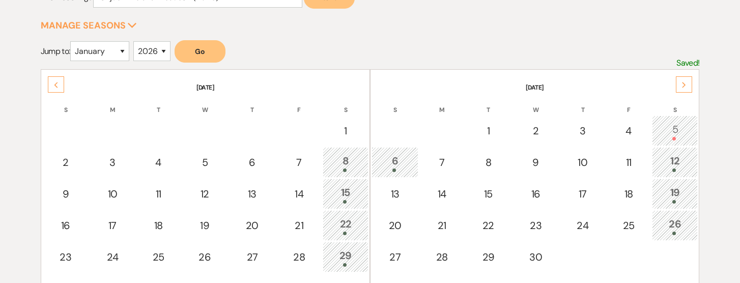
scroll to position [158, 0]
